Goal: Transaction & Acquisition: Purchase product/service

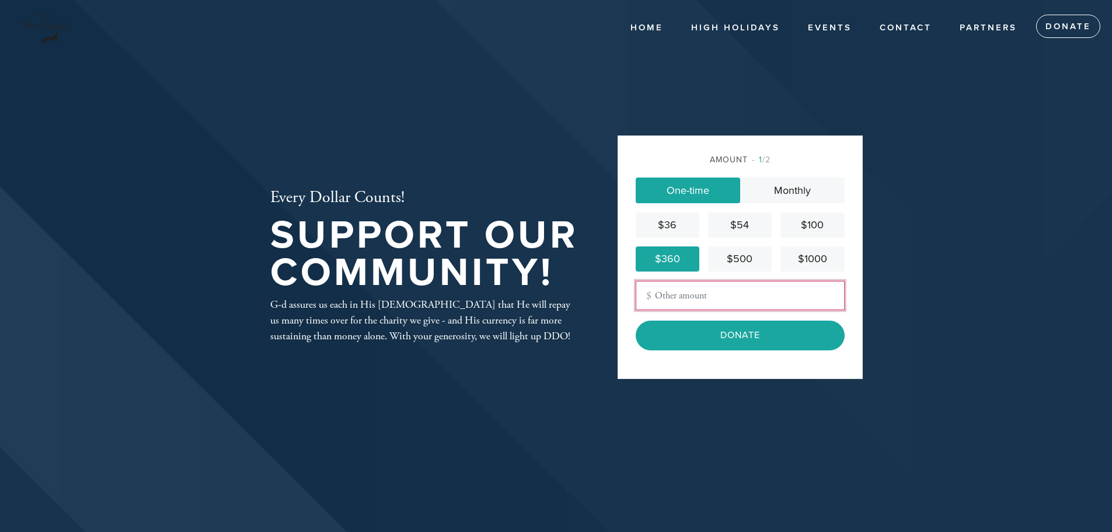
click at [702, 295] on input "Other Amount" at bounding box center [740, 295] width 209 height 29
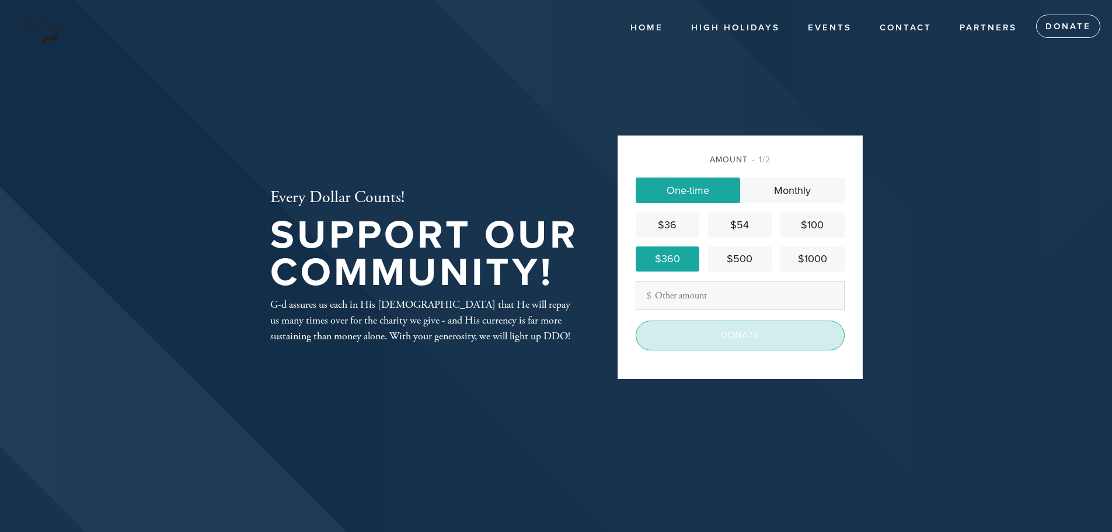
click at [696, 338] on input "Donate" at bounding box center [740, 335] width 209 height 29
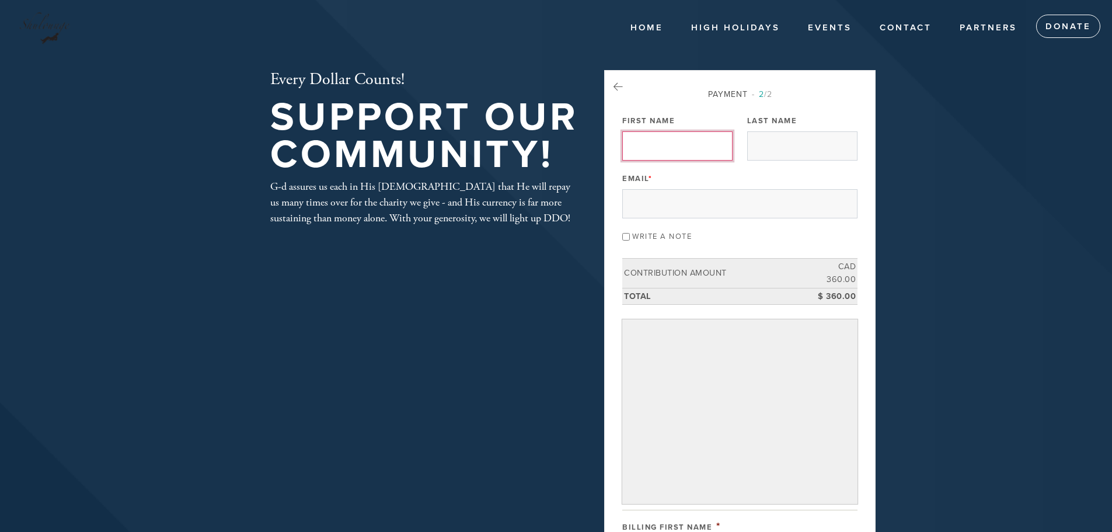
click at [663, 154] on input "First Name" at bounding box center [677, 145] width 110 height 29
type input "[PERSON_NAME]"
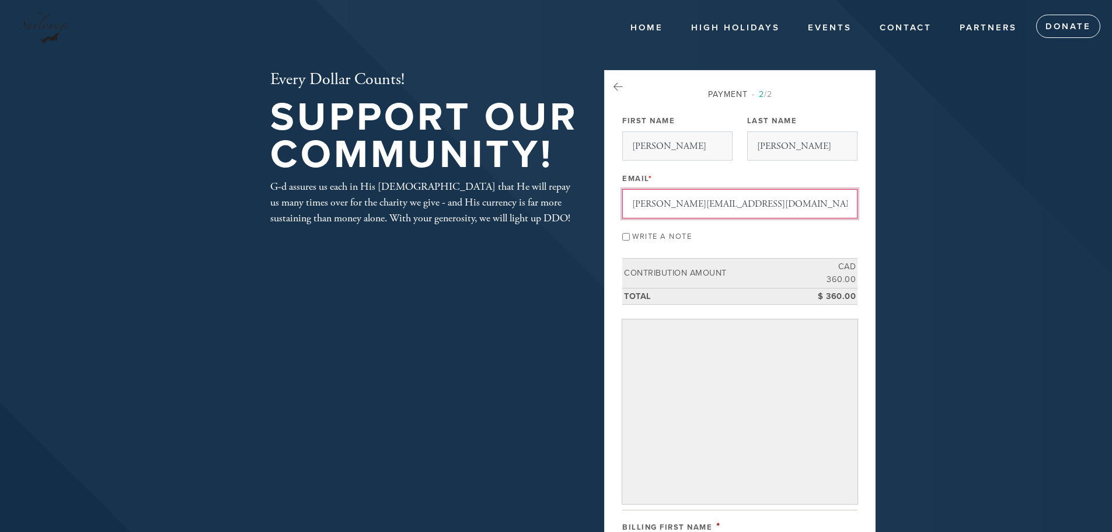
drag, startPoint x: 772, startPoint y: 207, endPoint x: 0, endPoint y: 208, distance: 772.0
click at [0, 210] on header "Home High Holidays Registration Schedule Events Contact Partners Donate Every D…" at bounding box center [556, 530] width 1112 height 1060
type input "[EMAIL_ADDRESS][DOMAIN_NAME]"
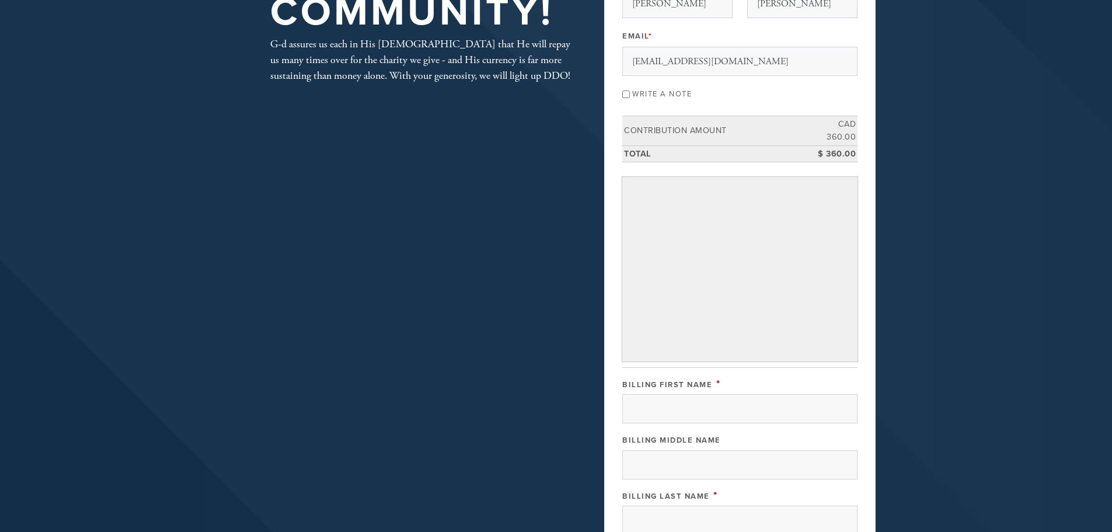
scroll to position [175, 0]
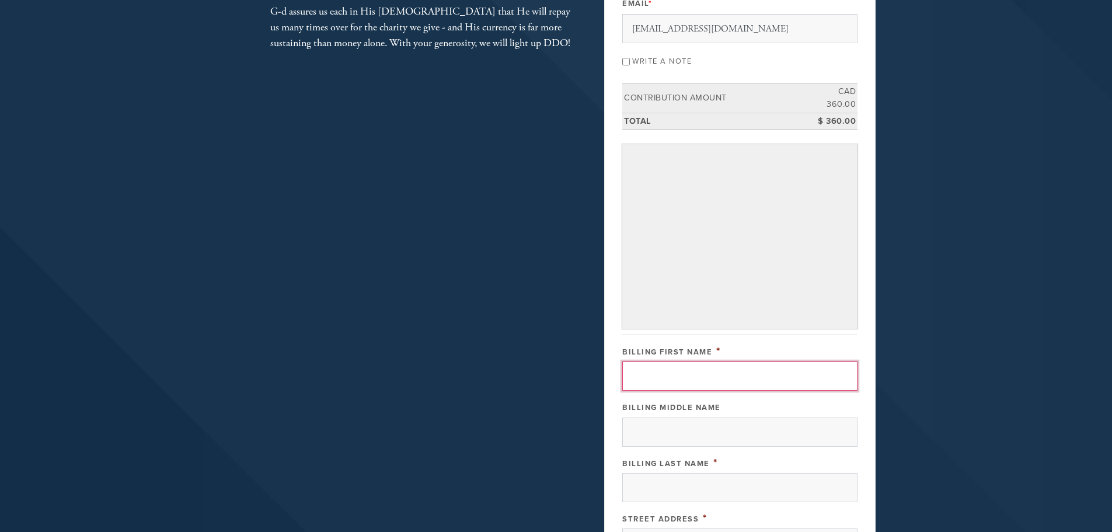
click at [681, 373] on input "Billing First Name" at bounding box center [739, 375] width 235 height 29
type input "[PERSON_NAME]"
type input "100-181 [DEMOGRAPHIC_DATA] Hymus"
type input "Pointe-Claire"
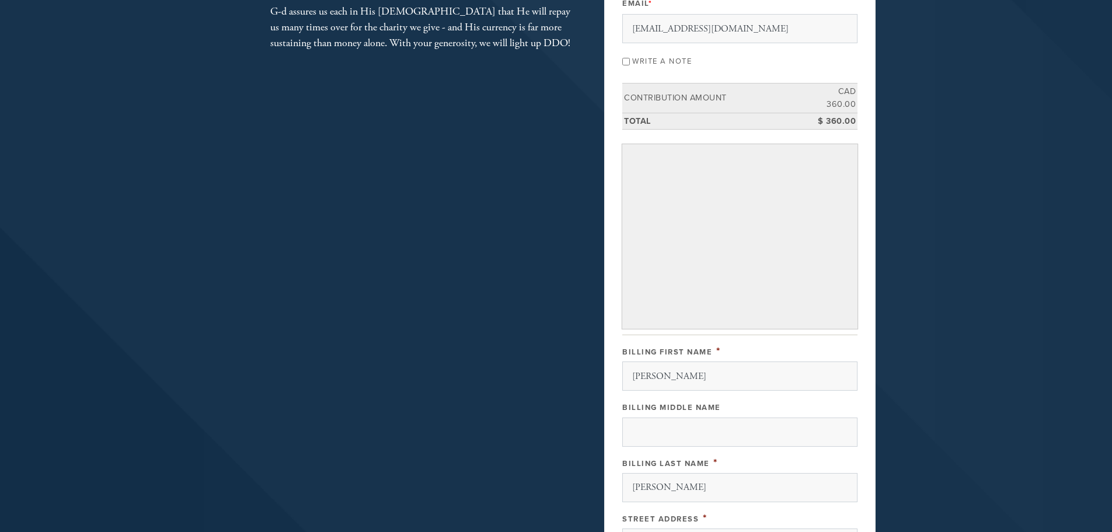
type input "[GEOGRAPHIC_DATA]"
type input "H9R 5P4"
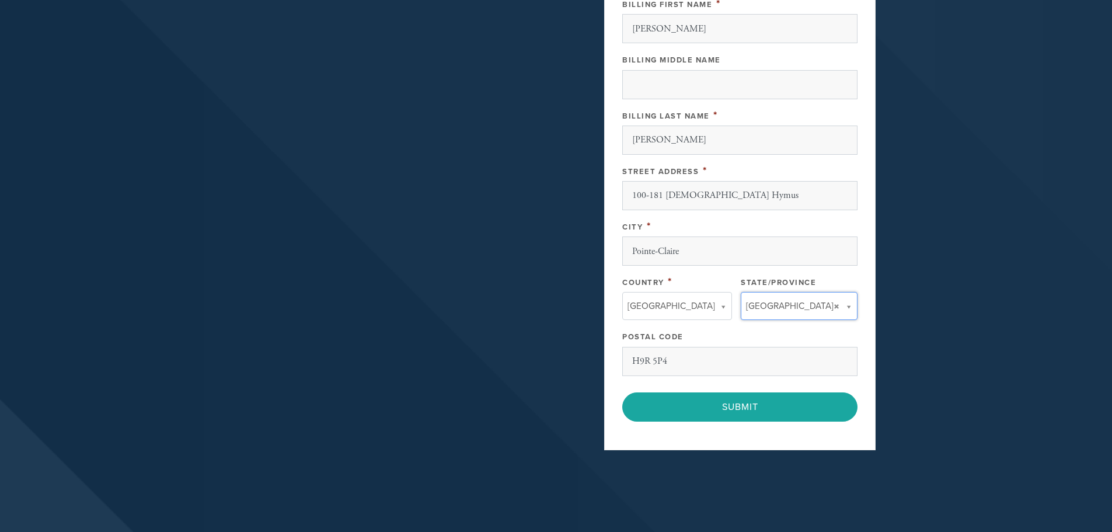
type input "[GEOGRAPHIC_DATA]"
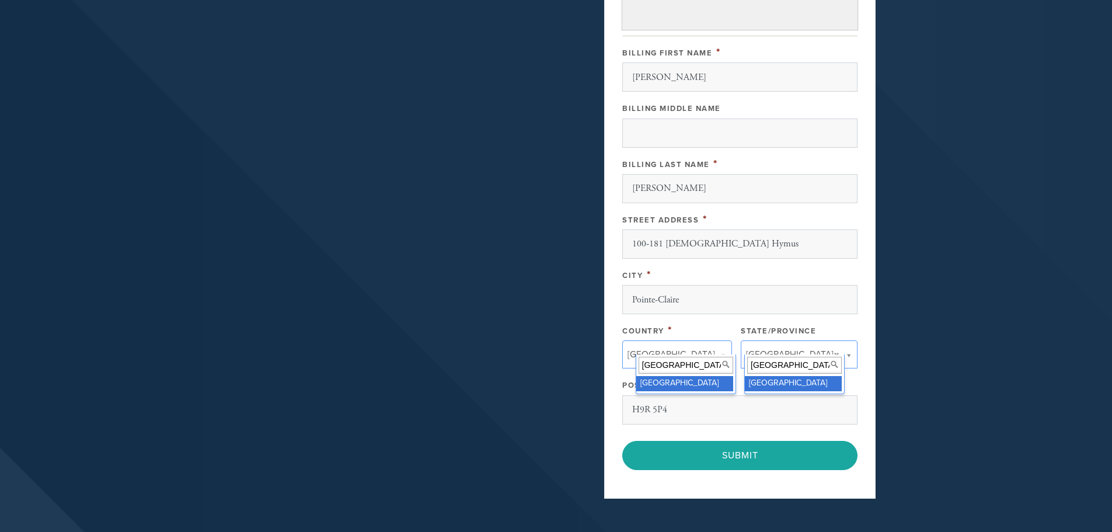
scroll to position [464, 0]
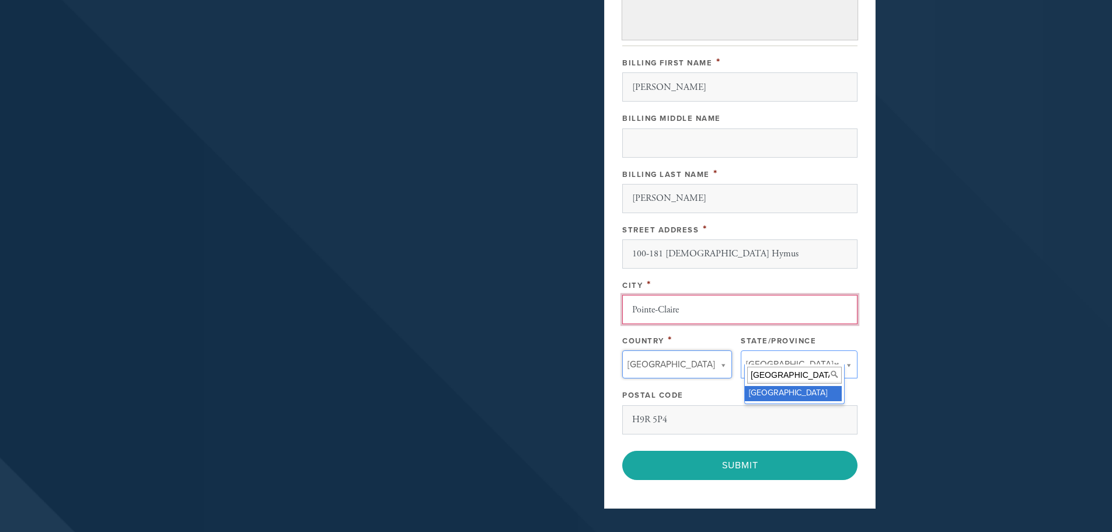
click at [683, 295] on input "Pointe-Claire" at bounding box center [739, 309] width 235 height 29
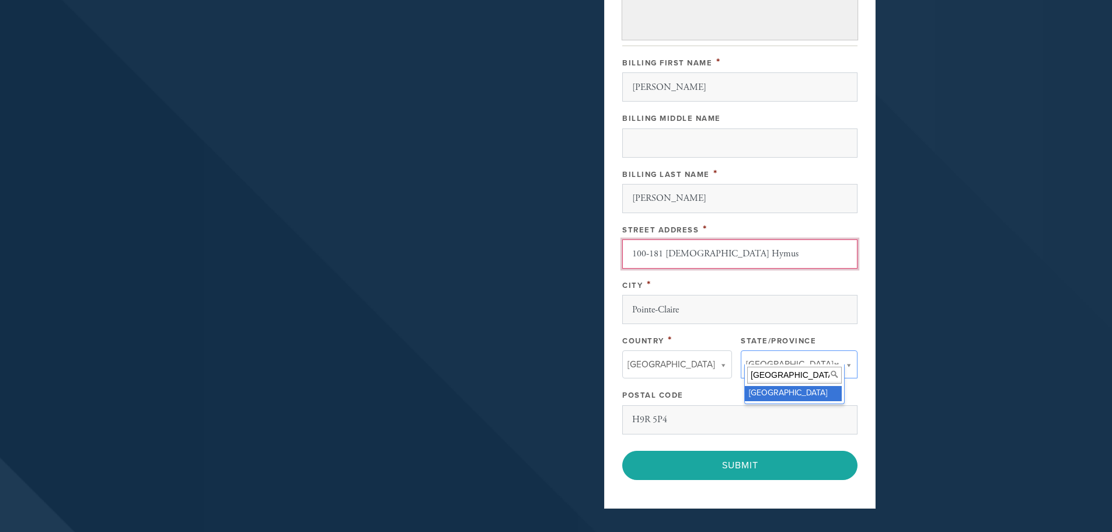
drag, startPoint x: 776, startPoint y: 241, endPoint x: 86, endPoint y: 284, distance: 691.0
click at [129, 283] on header "Home High Holidays Registration Schedule Events Contact Partners Donate Every D…" at bounding box center [556, 66] width 1112 height 1060
type input "17 Alouette"
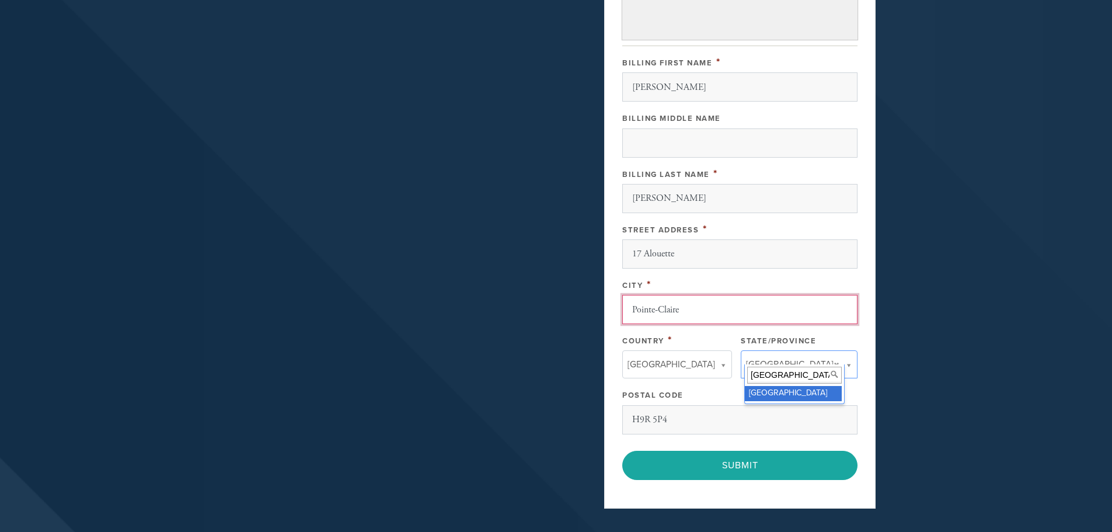
drag, startPoint x: 710, startPoint y: 301, endPoint x: 443, endPoint y: 307, distance: 266.3
click at [452, 302] on div "Every Dollar Counts! Support our Community! G-d assures us each in His [DEMOGRA…" at bounding box center [556, 66] width 631 height 920
type input "[PERSON_NAME]-des-Ormeaux"
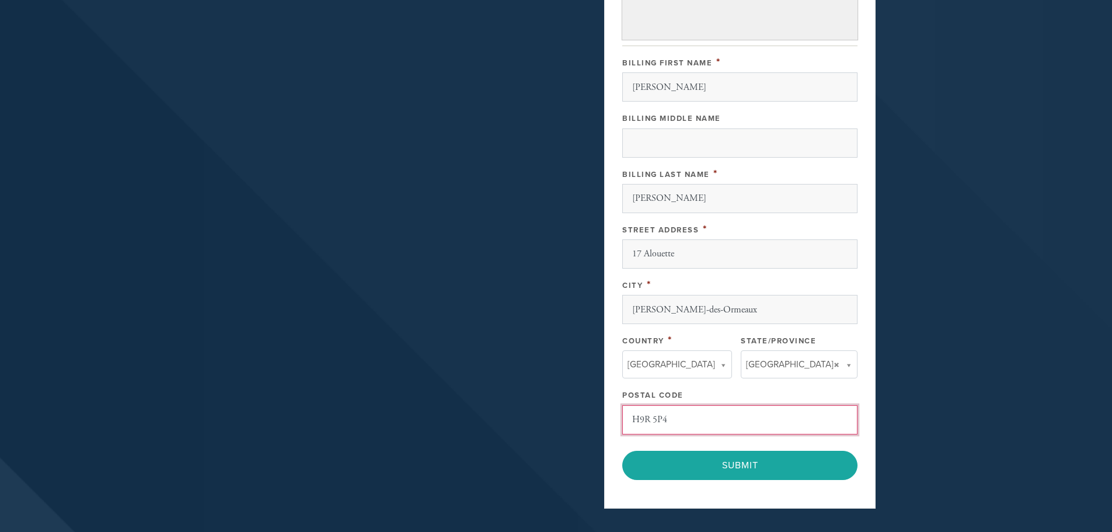
drag, startPoint x: 730, startPoint y: 412, endPoint x: 382, endPoint y: 374, distance: 349.6
click at [382, 374] on div "Every Dollar Counts! Support our Community! G-d assures us each in His [DEMOGRA…" at bounding box center [556, 66] width 631 height 920
click at [712, 405] on input "H9R 5P4" at bounding box center [739, 419] width 235 height 29
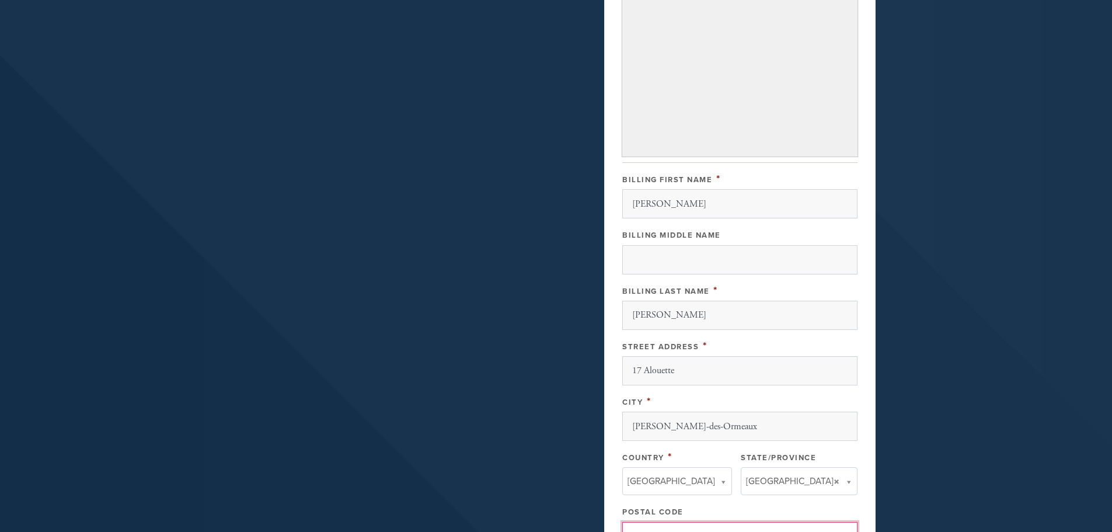
scroll to position [406, 0]
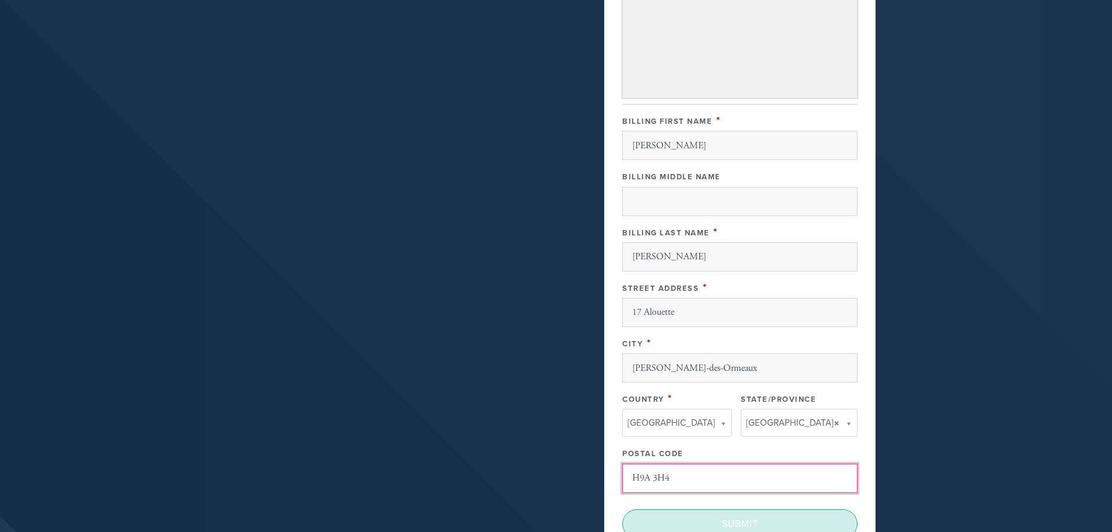
type input "H9A 3H4"
click at [735, 513] on input "Submit" at bounding box center [739, 523] width 235 height 29
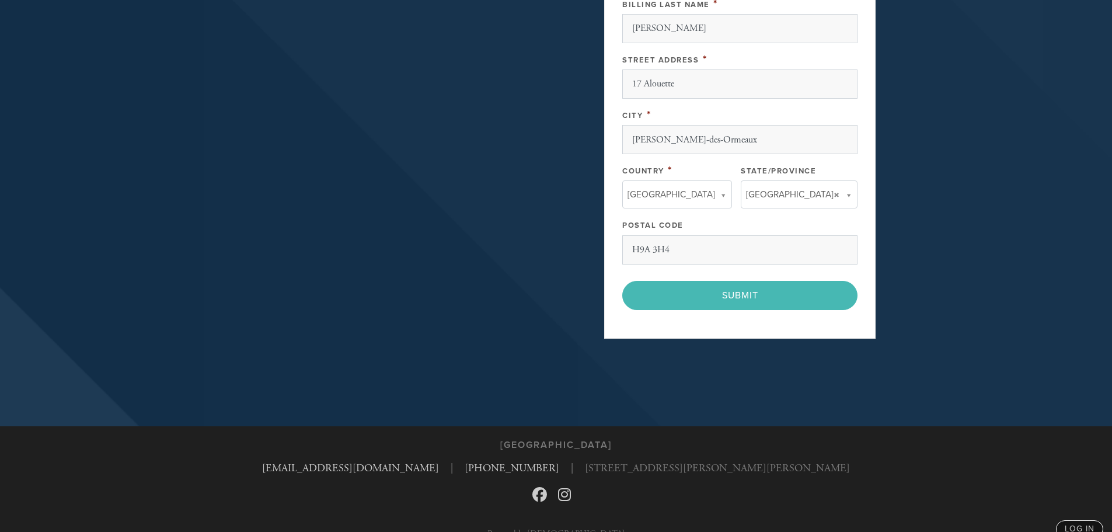
scroll to position [640, 0]
